Goal: Book appointment/travel/reservation

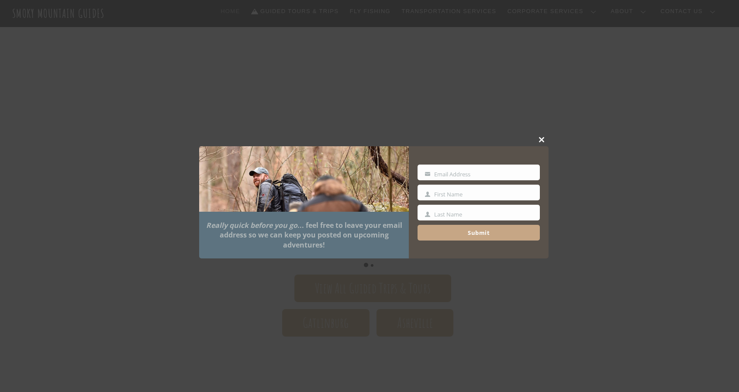
click at [543, 138] on span at bounding box center [542, 139] width 13 height 5
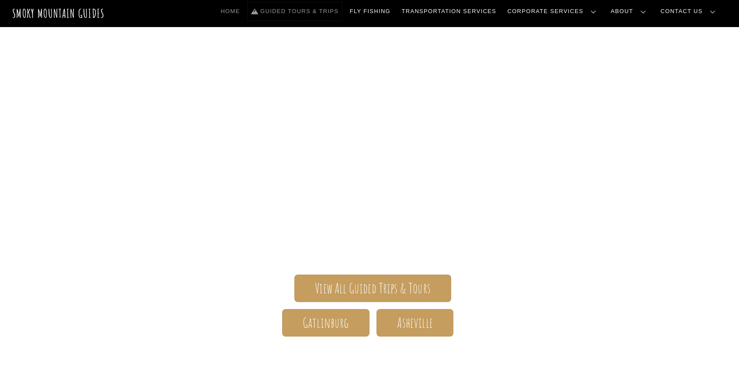
click at [342, 9] on link "Guided Tours & Trips" at bounding box center [295, 11] width 94 height 18
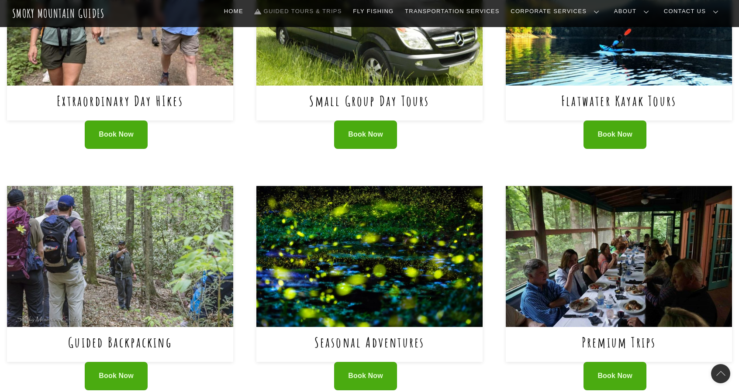
scroll to position [437, 0]
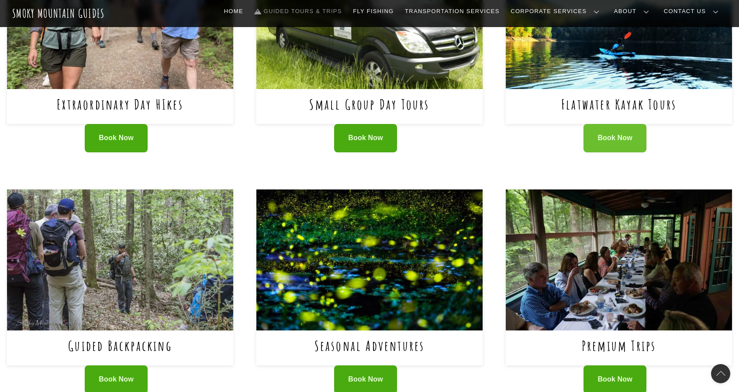
click at [610, 138] on span "Book Now" at bounding box center [615, 138] width 35 height 9
